Goal: Information Seeking & Learning: Learn about a topic

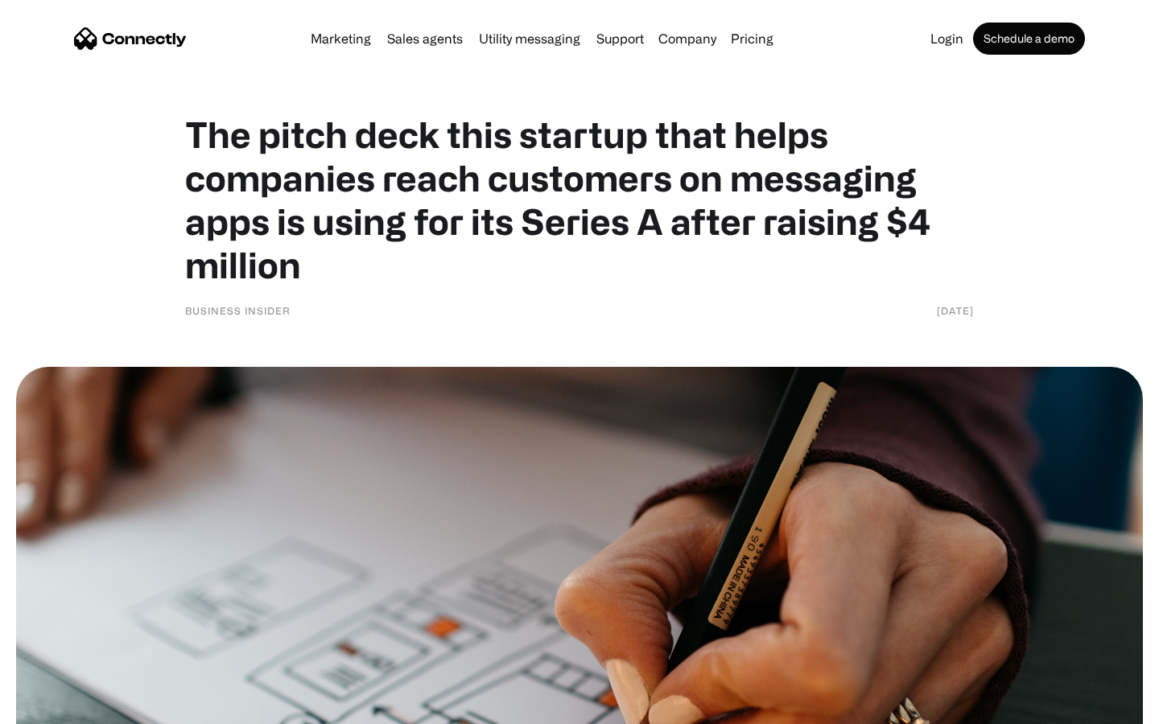
scroll to position [6976, 0]
